Goal: Transaction & Acquisition: Subscribe to service/newsletter

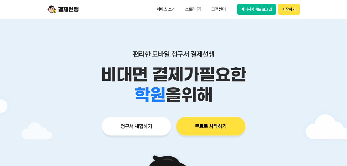
click at [227, 126] on button "무료로 시작하기" at bounding box center [210, 126] width 69 height 19
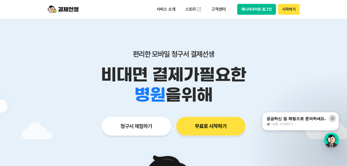
click at [329, 119] on button at bounding box center [332, 118] width 7 height 7
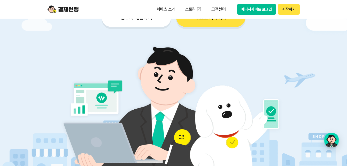
scroll to position [52, 0]
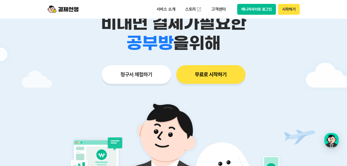
click at [146, 71] on button "청구서 체험하기" at bounding box center [136, 74] width 69 height 19
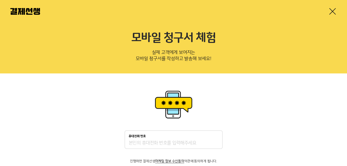
click at [332, 9] on link at bounding box center [332, 11] width 8 height 8
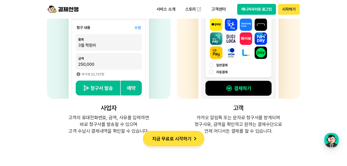
scroll to position [1396, 0]
